Goal: Find specific page/section: Find specific page/section

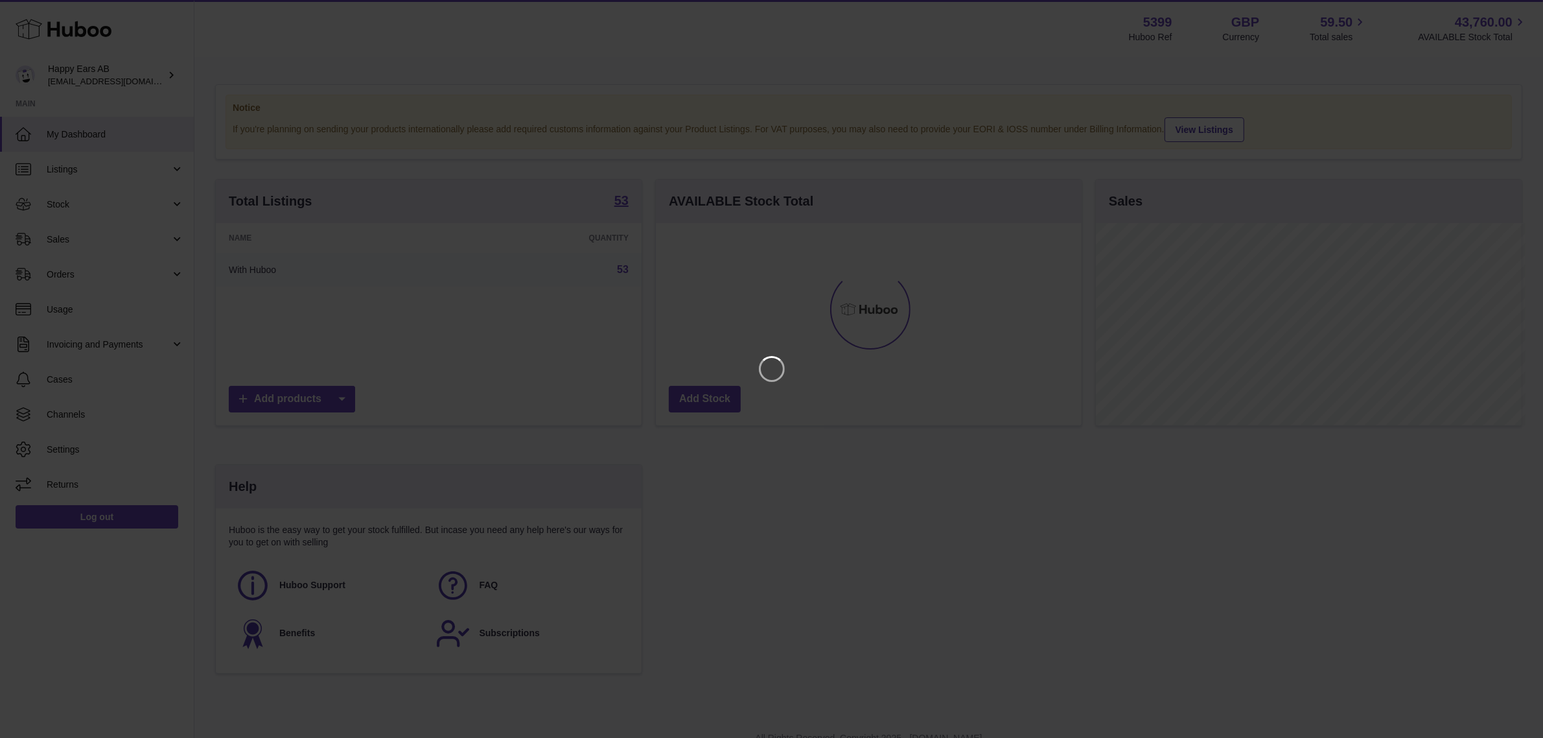
scroll to position [202, 430]
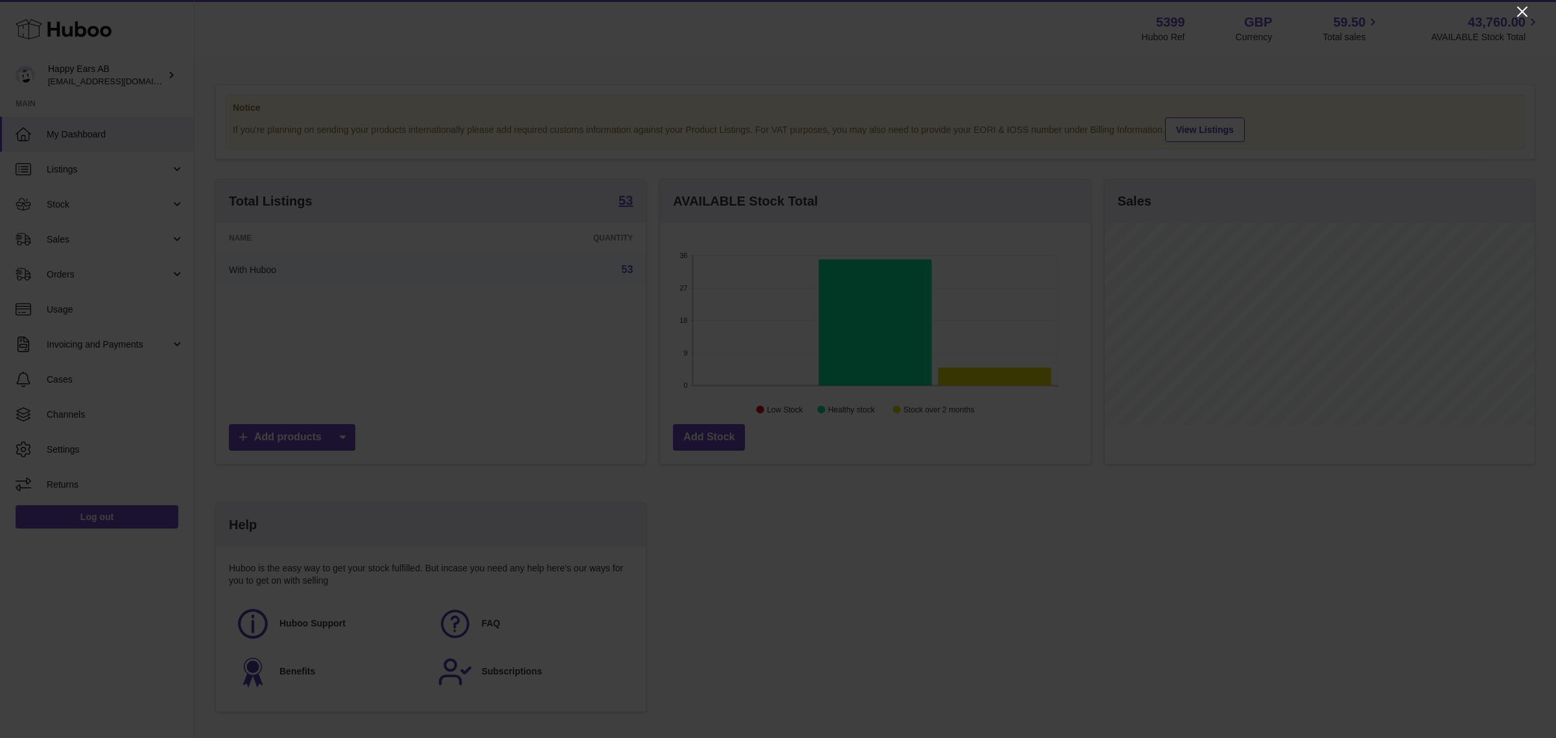
click at [1522, 15] on icon "Close" at bounding box center [1522, 12] width 16 height 16
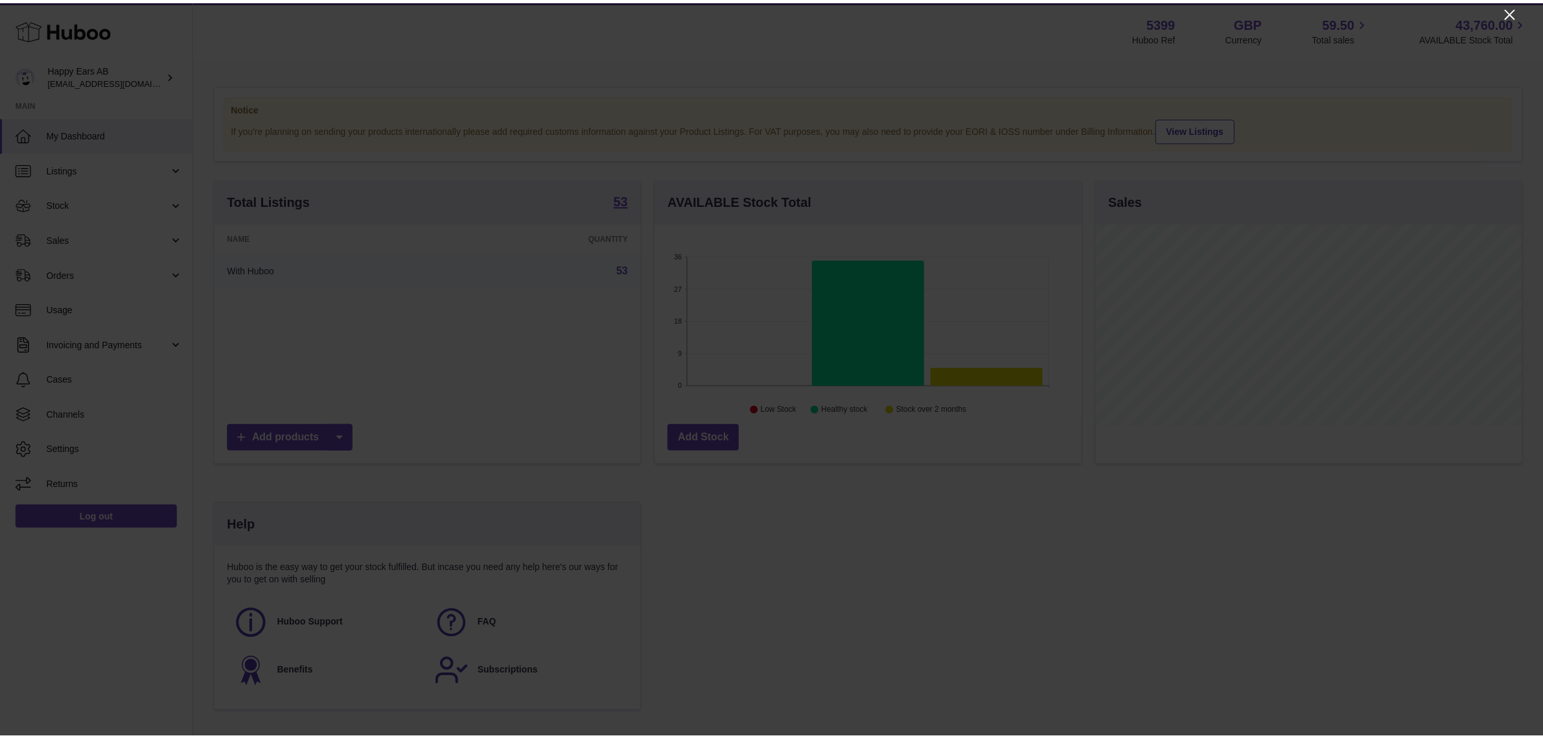
scroll to position [647923, 647700]
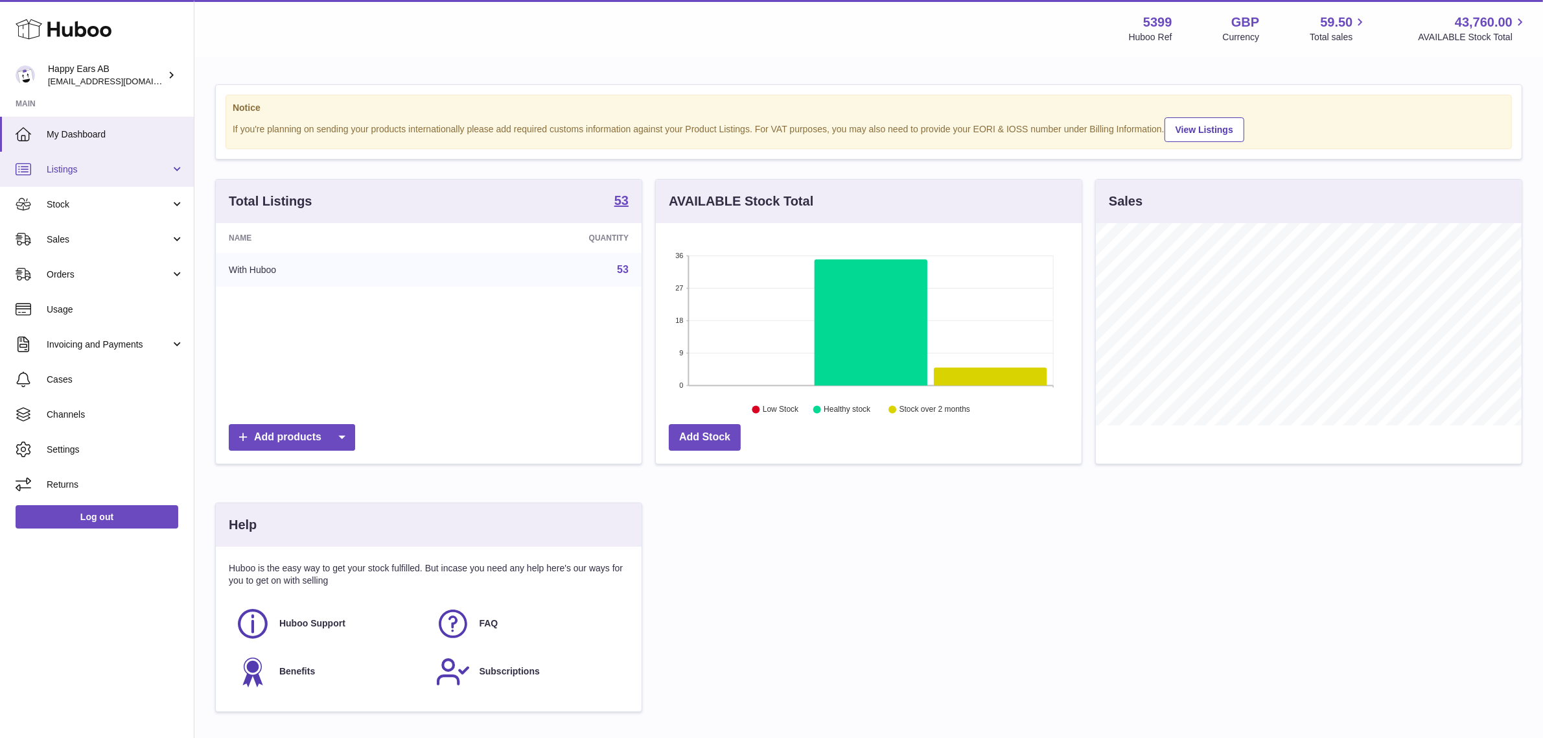
click at [82, 161] on link "Listings" at bounding box center [97, 169] width 194 height 35
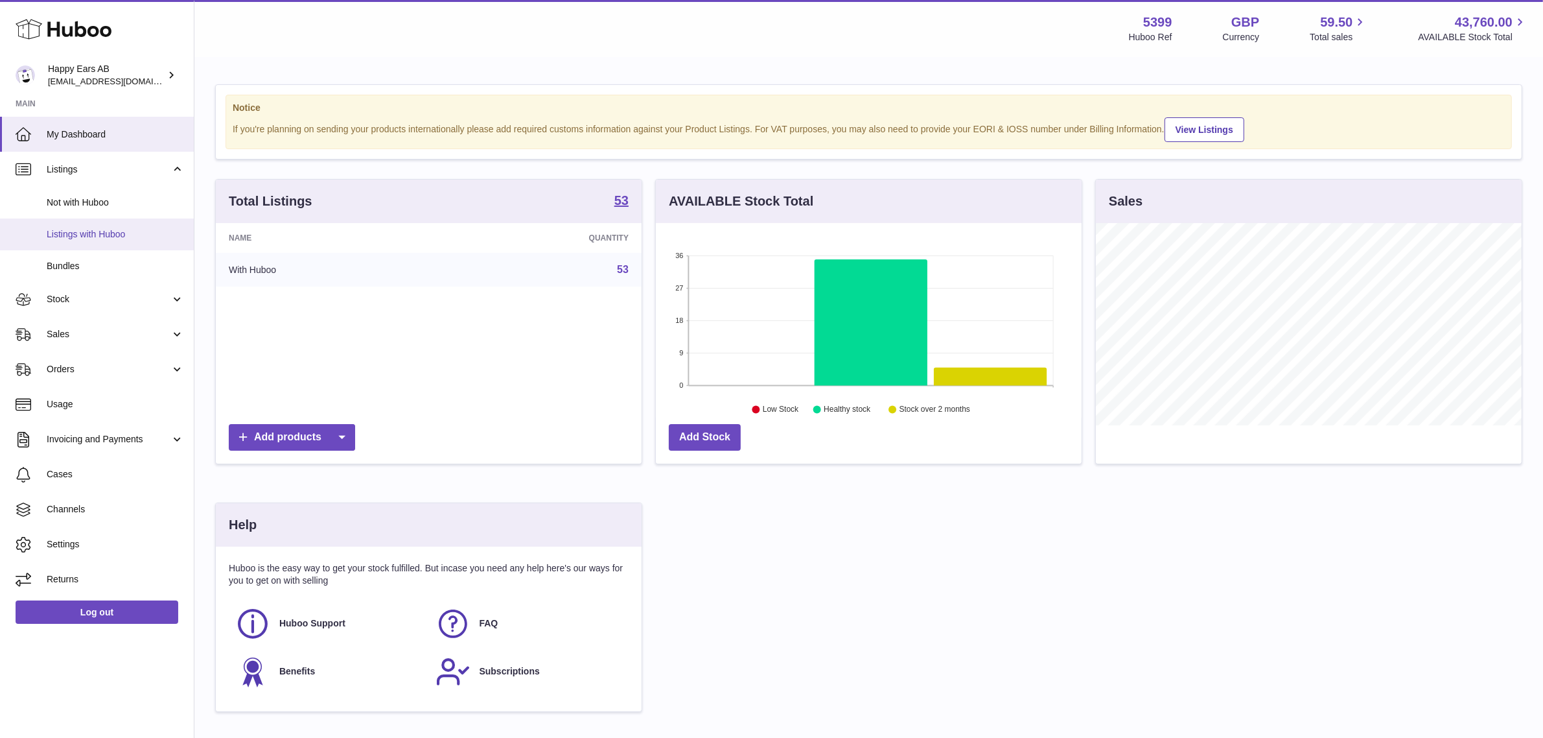
click at [108, 232] on span "Listings with Huboo" at bounding box center [115, 234] width 137 height 12
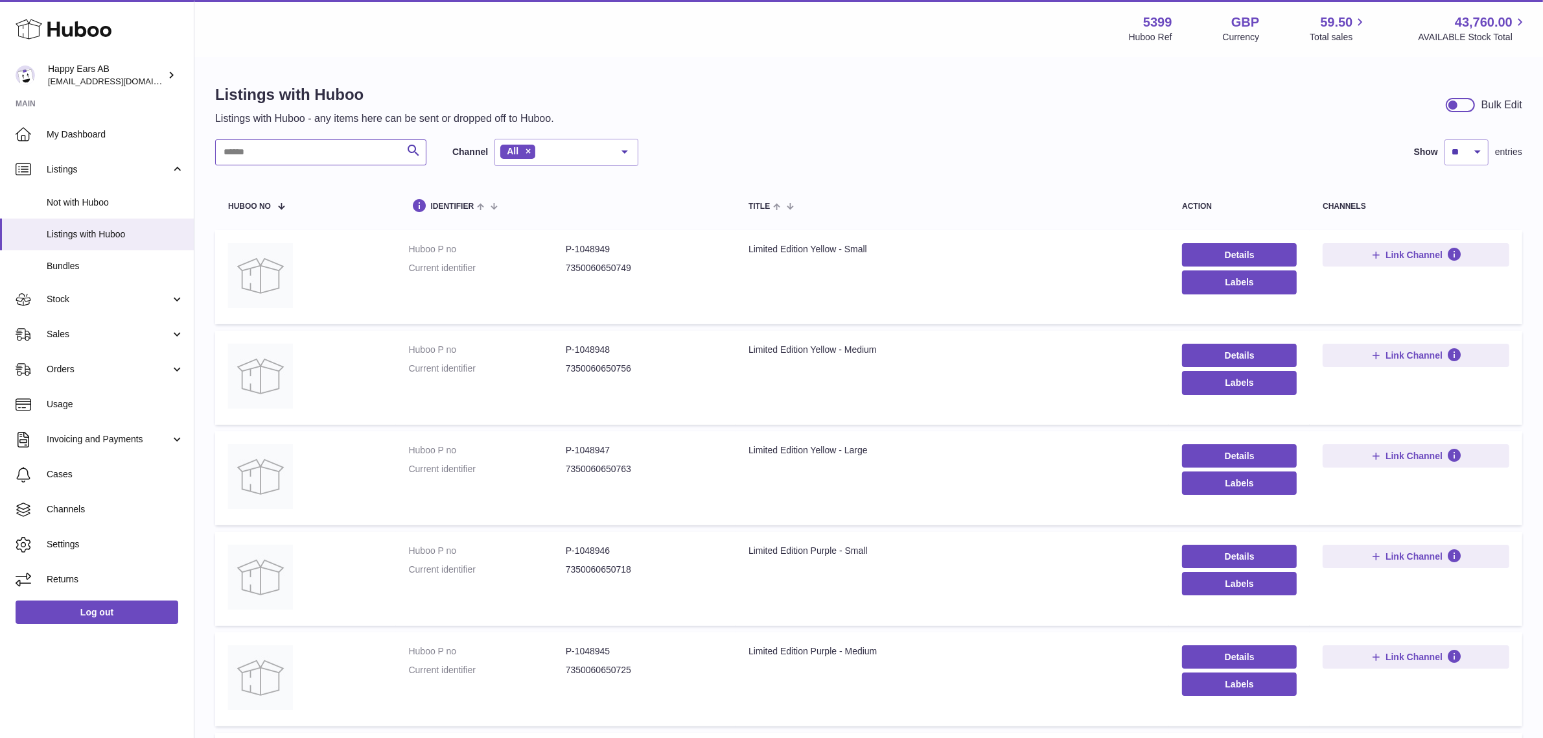
click at [325, 141] on input "text" at bounding box center [320, 152] width 211 height 26
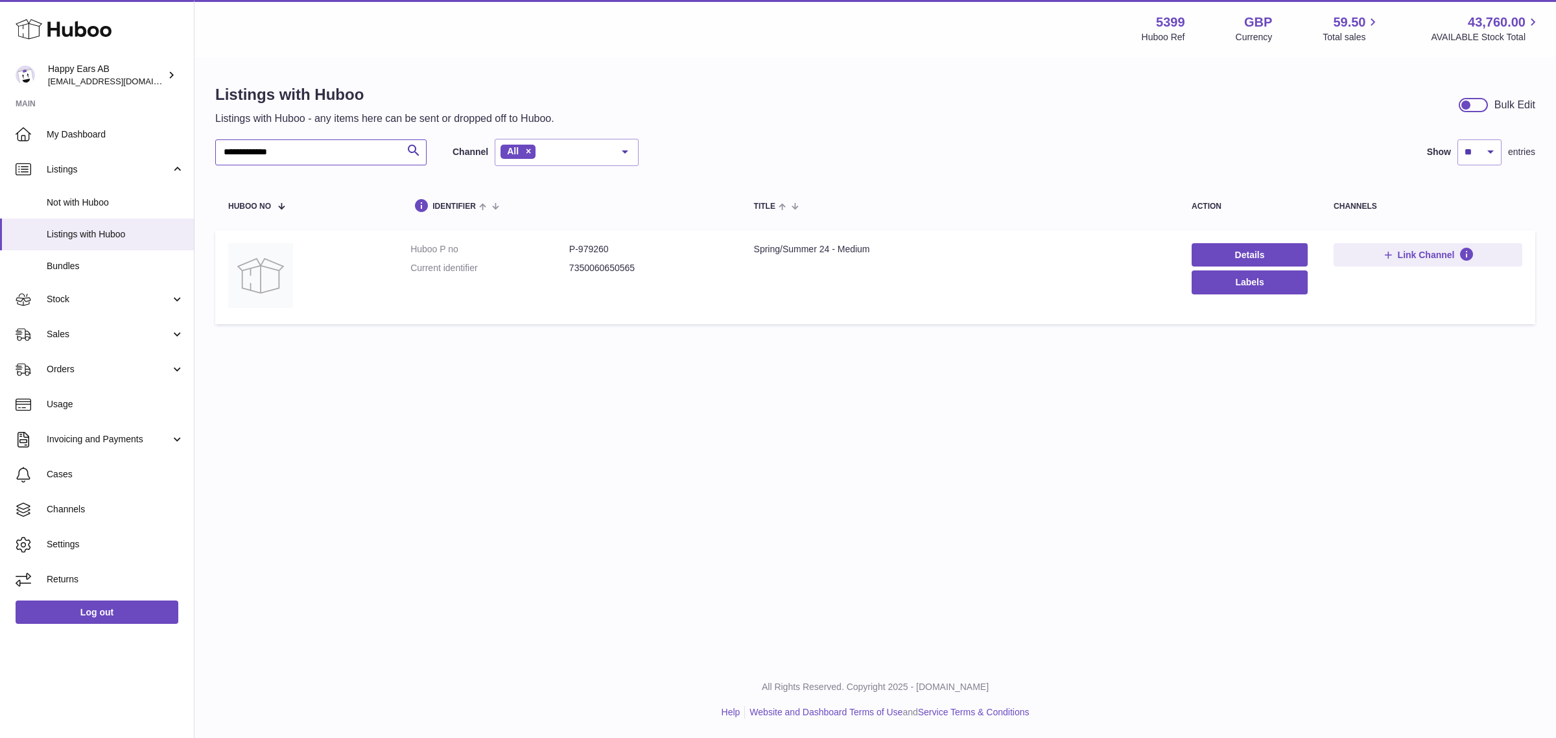
type input "**********"
click at [587, 253] on dd "P-979260" at bounding box center [648, 249] width 159 height 12
copy dd "979260"
